Goal: Information Seeking & Learning: Understand process/instructions

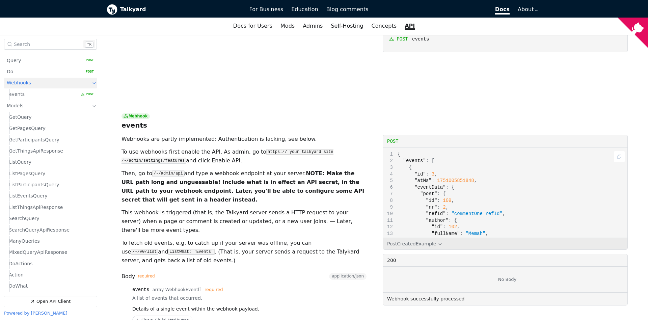
drag, startPoint x: 485, startPoint y: 151, endPoint x: 469, endPoint y: 81, distance: 71.6
click at [469, 148] on div "{ "events" : [ { "id" : 3 , "atMs" : 1751005851848 , "eventData" : { "post" : {…" at bounding box center [505, 193] width 244 height 90
click at [487, 148] on div "{ "events" : [ { "id" : 3 , "atMs" : 1751005851848 , "eventData" : { "post" : {…" at bounding box center [505, 193] width 244 height 90
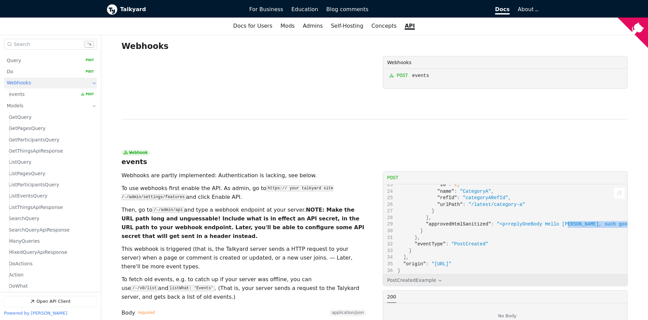
scroll to position [152, 17]
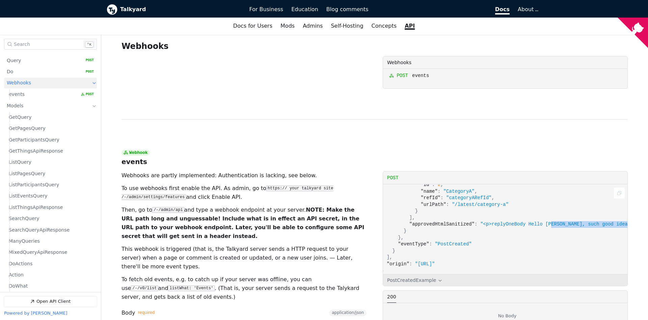
drag, startPoint x: 553, startPoint y: 182, endPoint x: 639, endPoint y: 181, distance: 86.4
click at [628, 184] on div "{ "events" : [ { "id" : 3 , "atMs" : 1751005851848 , "eventData" : { "post" : {…" at bounding box center [505, 229] width 244 height 90
click at [596, 221] on span ""<p>replyOneBody Hello [PERSON_NAME], such good ideas! So many</p>\n"" at bounding box center [578, 223] width 196 height 5
drag, startPoint x: 611, startPoint y: 181, endPoint x: 632, endPoint y: 178, distance: 20.8
click at [628, 184] on div "{ "events" : [ { "id" : 3 , "atMs" : 1751005851848 , "eventData" : { "post" : {…" at bounding box center [505, 229] width 244 height 90
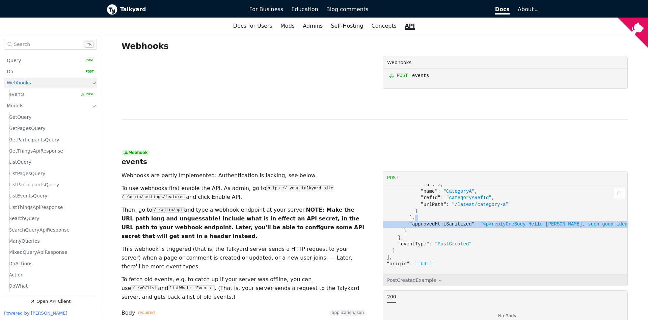
click at [584, 221] on span ""<p>replyOneBody Hello [PERSON_NAME], such good ideas! So many</p>\n"" at bounding box center [578, 223] width 196 height 5
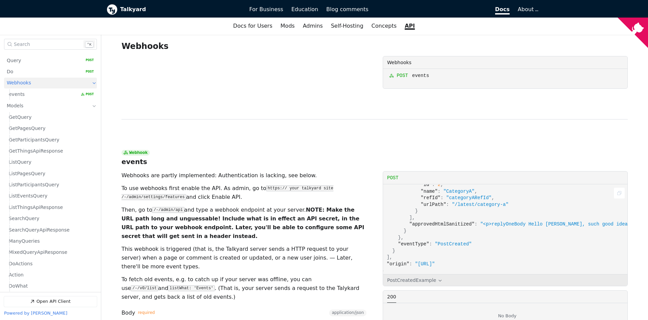
click at [533, 184] on div "{ "events" : [ { "id" : 3 , "atMs" : 1751005851848 , "eventData" : { "post" : {…" at bounding box center [505, 229] width 244 height 90
click at [505, 221] on span ""<p>replyOneBody Hello [PERSON_NAME], such good ideas! So many</p>\n"" at bounding box center [578, 223] width 196 height 5
click at [504, 192] on div "{ "events" : [ { "id" : 3 , "atMs" : 1751005851848 , "eventData" : { "post" : {…" at bounding box center [505, 229] width 244 height 90
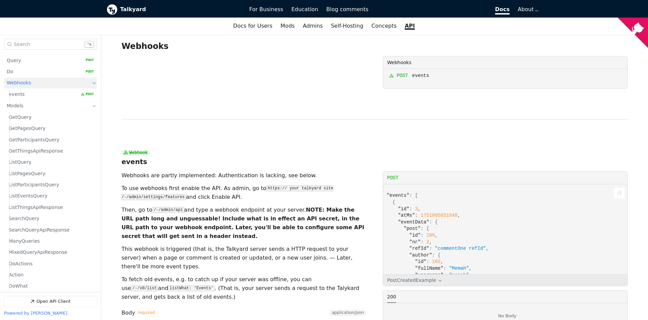
scroll to position [0, 17]
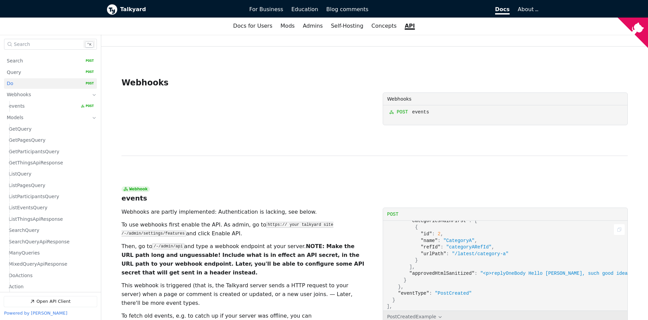
scroll to position [152, 17]
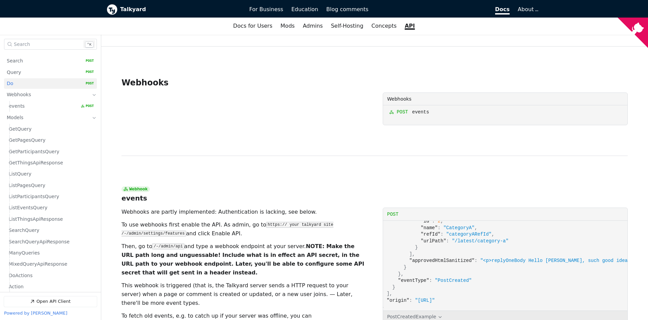
click at [175, 109] on section "Webhooks ​ Copy link Webhooks Webhooks post events" at bounding box center [375, 101] width 506 height 109
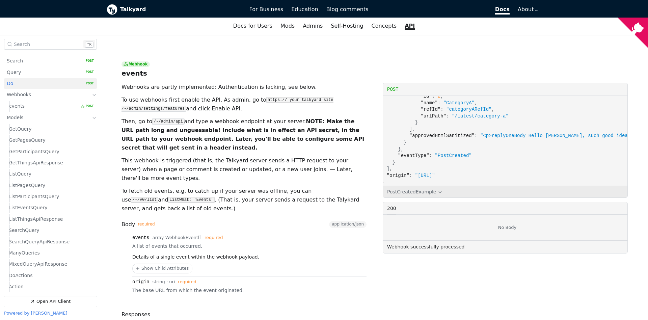
scroll to position [2779, 0]
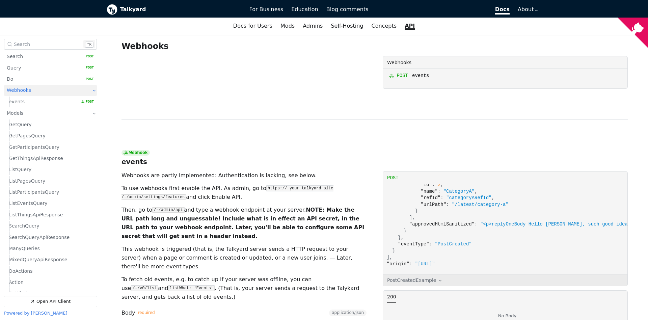
scroll to position [53, 0]
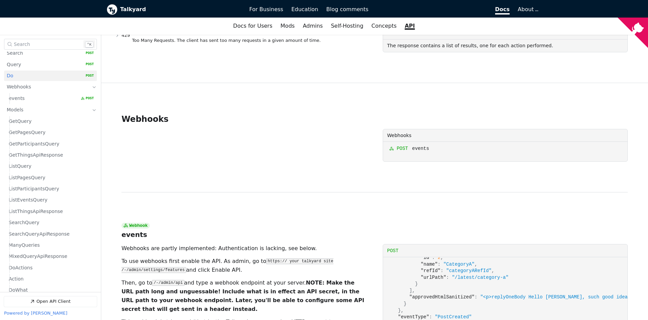
scroll to position [44, 0]
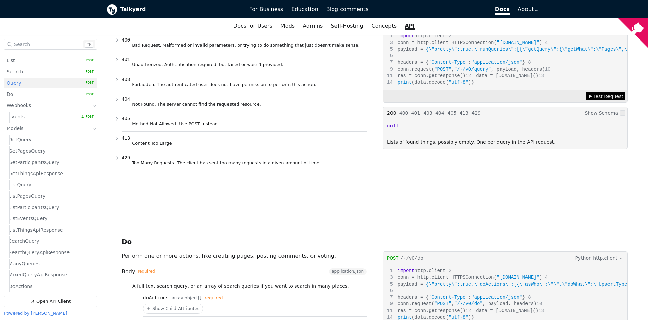
scroll to position [32, 0]
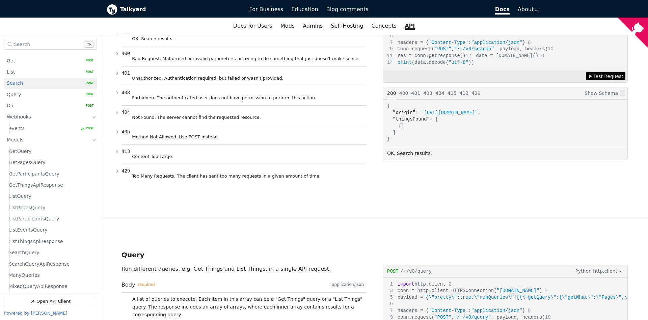
scroll to position [21, 0]
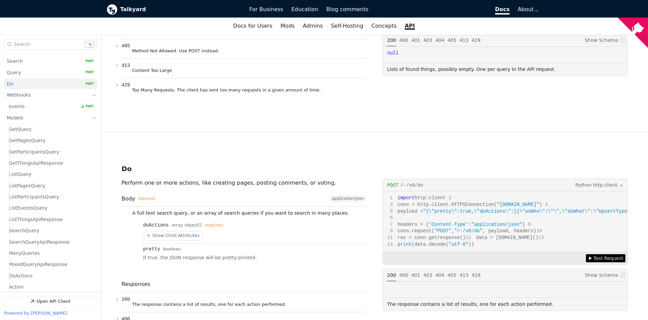
scroll to position [44, 0]
click at [50, 95] on link "Webhooks" at bounding box center [46, 95] width 78 height 11
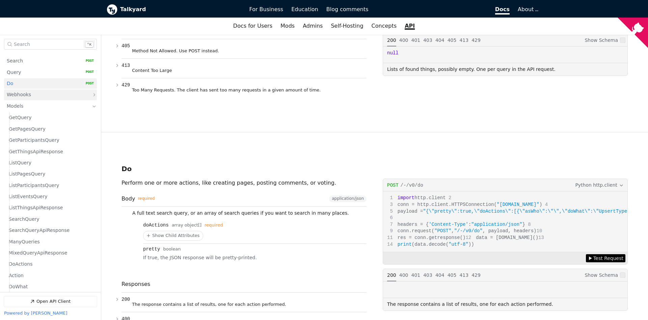
scroll to position [2523, 0]
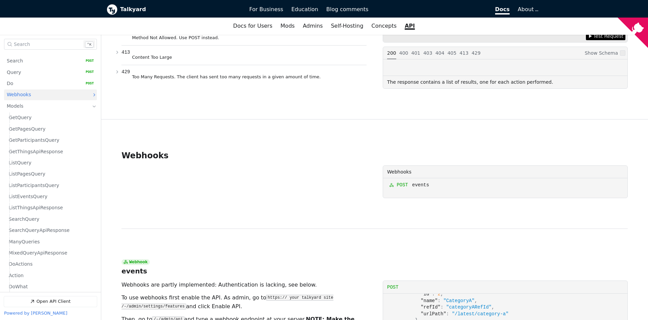
click at [50, 95] on link "Webhooks" at bounding box center [46, 95] width 78 height 11
click at [43, 107] on link "events   HTTP Method: POST" at bounding box center [51, 106] width 85 height 10
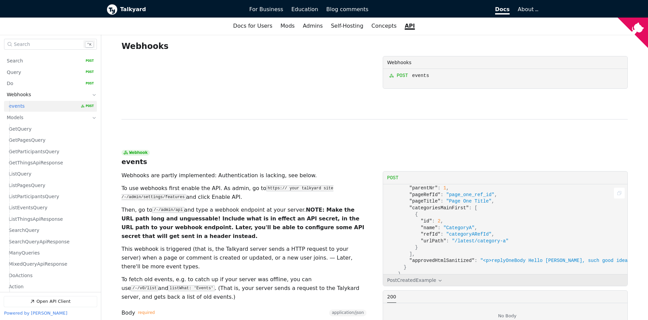
scroll to position [114, 17]
click at [267, 120] on section "Webhook events ​ Copy link Webhooks are partly implemented: Authentication is l…" at bounding box center [375, 293] width 506 height 347
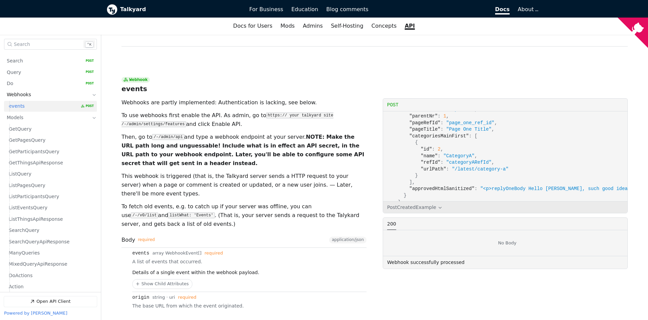
click at [212, 167] on div "Webhooks are partly implemented: Authentication is lacking, see below. To use w…" at bounding box center [244, 228] width 245 height 260
